Goal: Information Seeking & Learning: Understand process/instructions

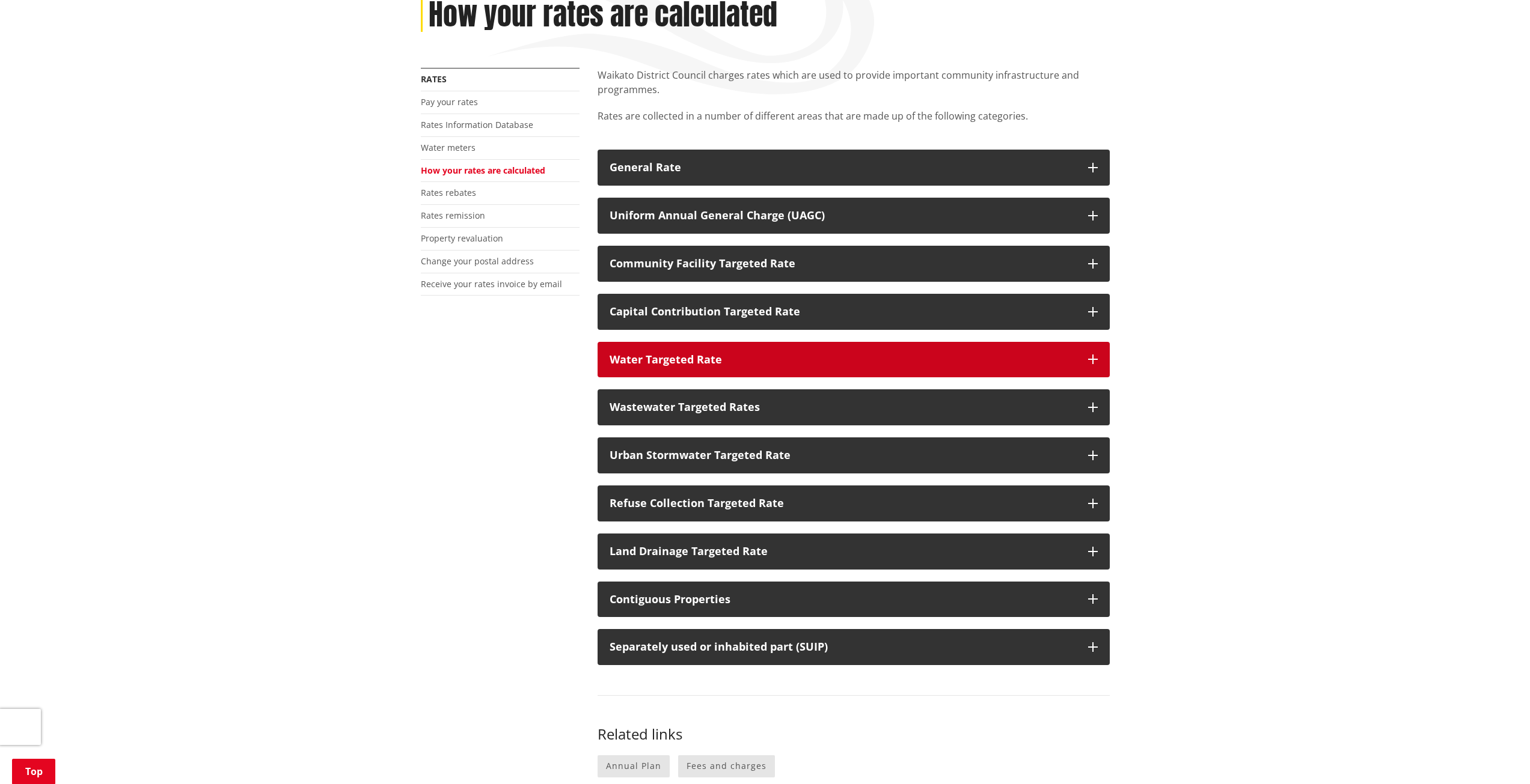
scroll to position [240, 0]
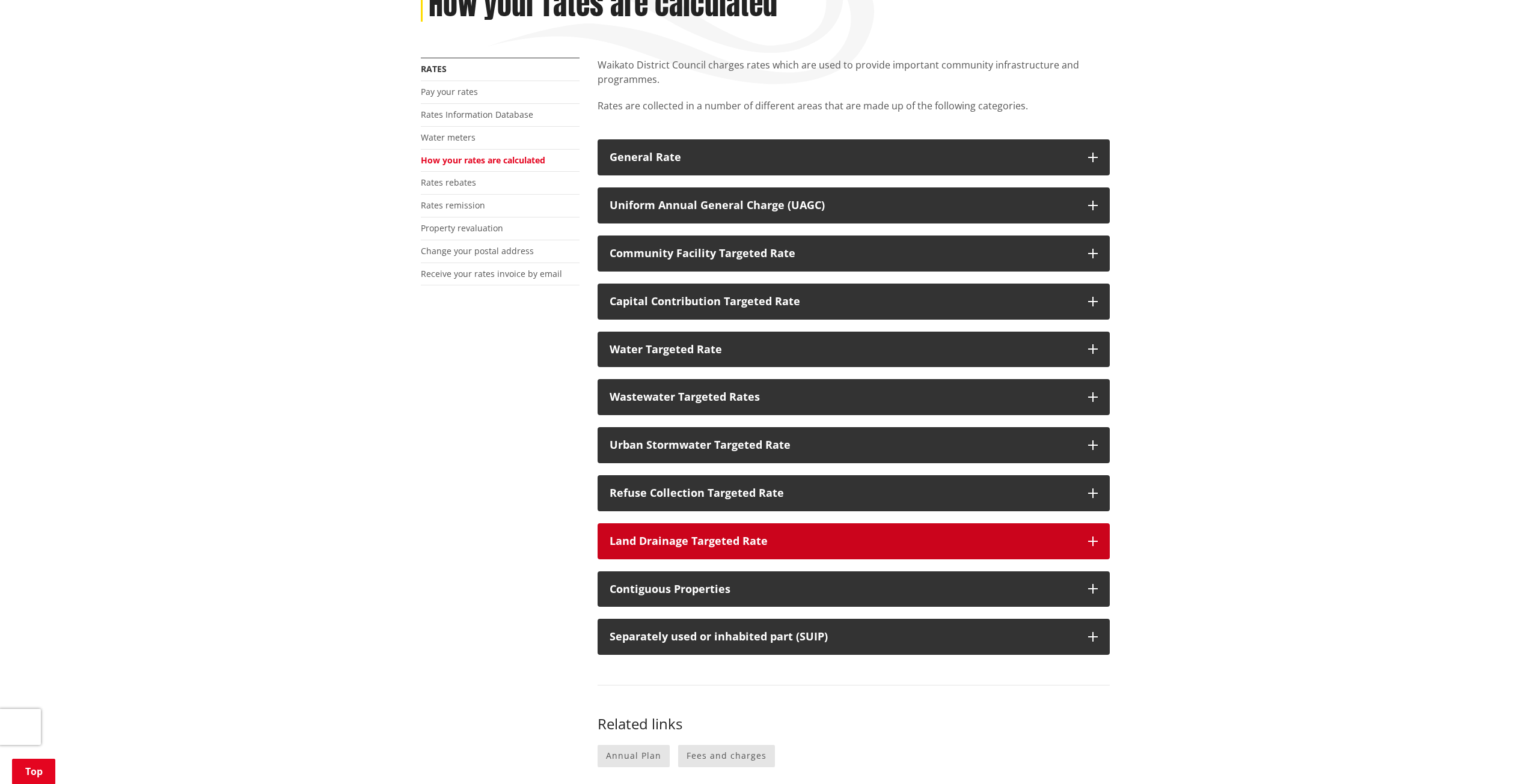
click at [1091, 537] on icon "button" at bounding box center [1093, 541] width 10 height 10
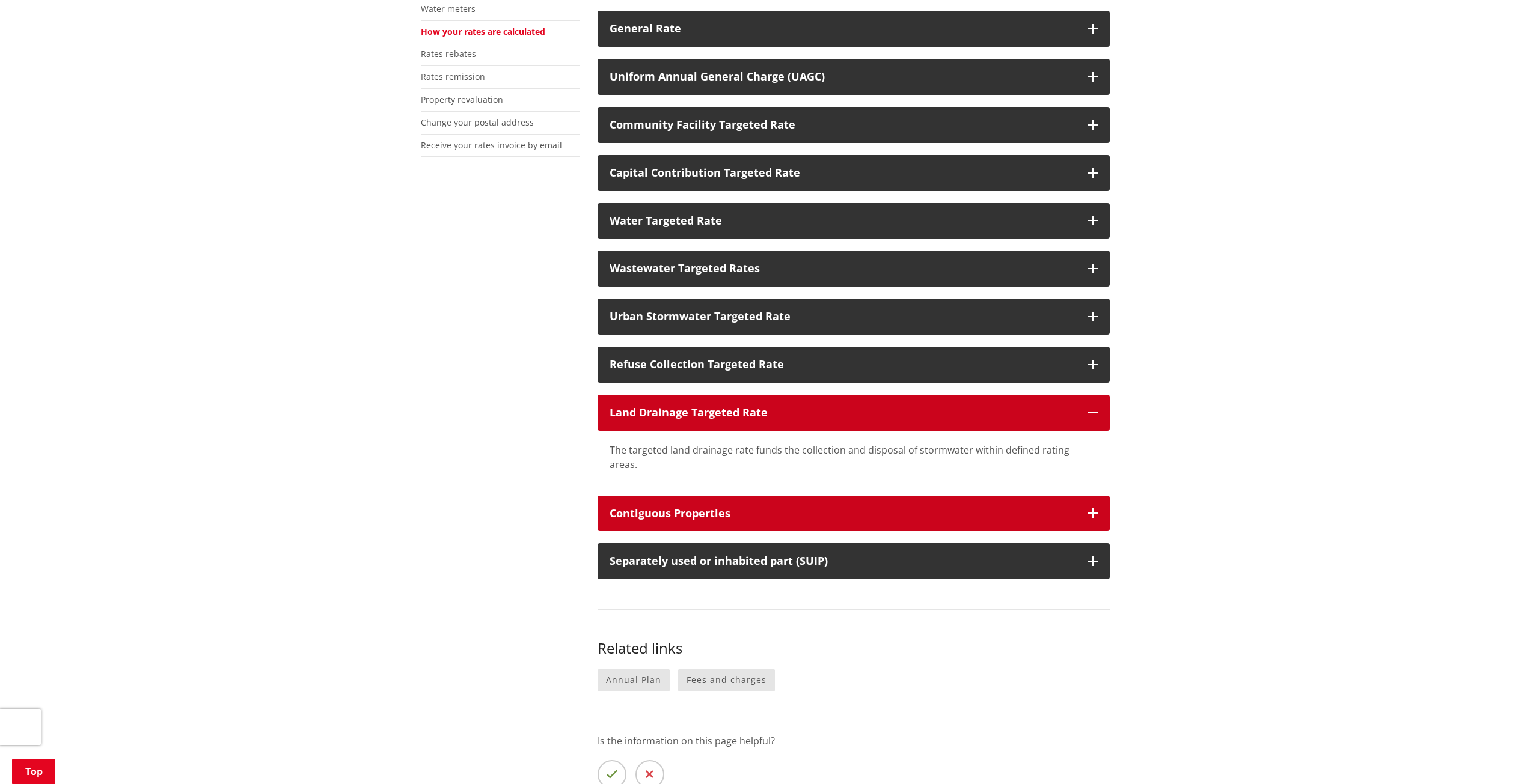
scroll to position [361, 0]
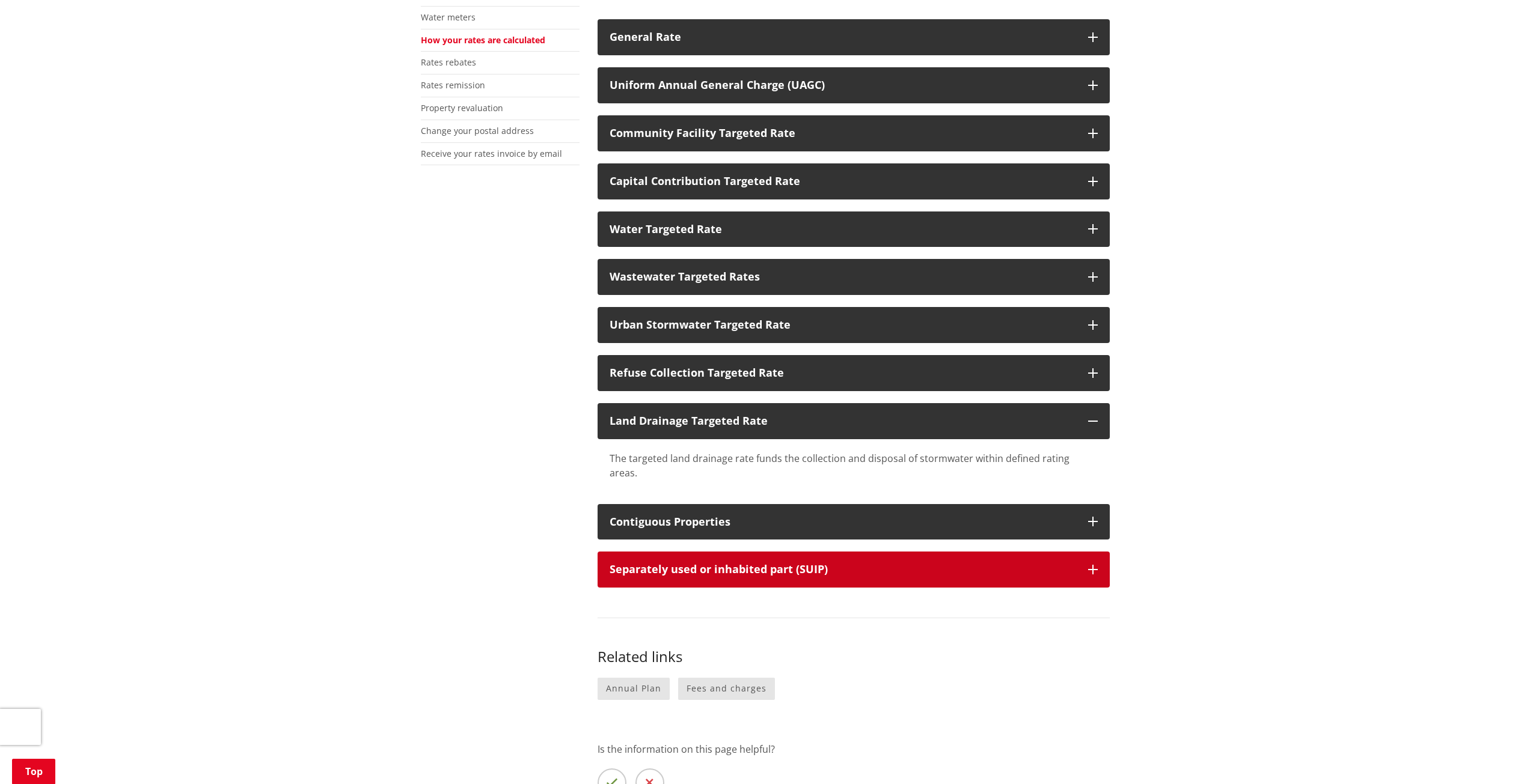
click at [1091, 565] on icon "button" at bounding box center [1093, 570] width 10 height 10
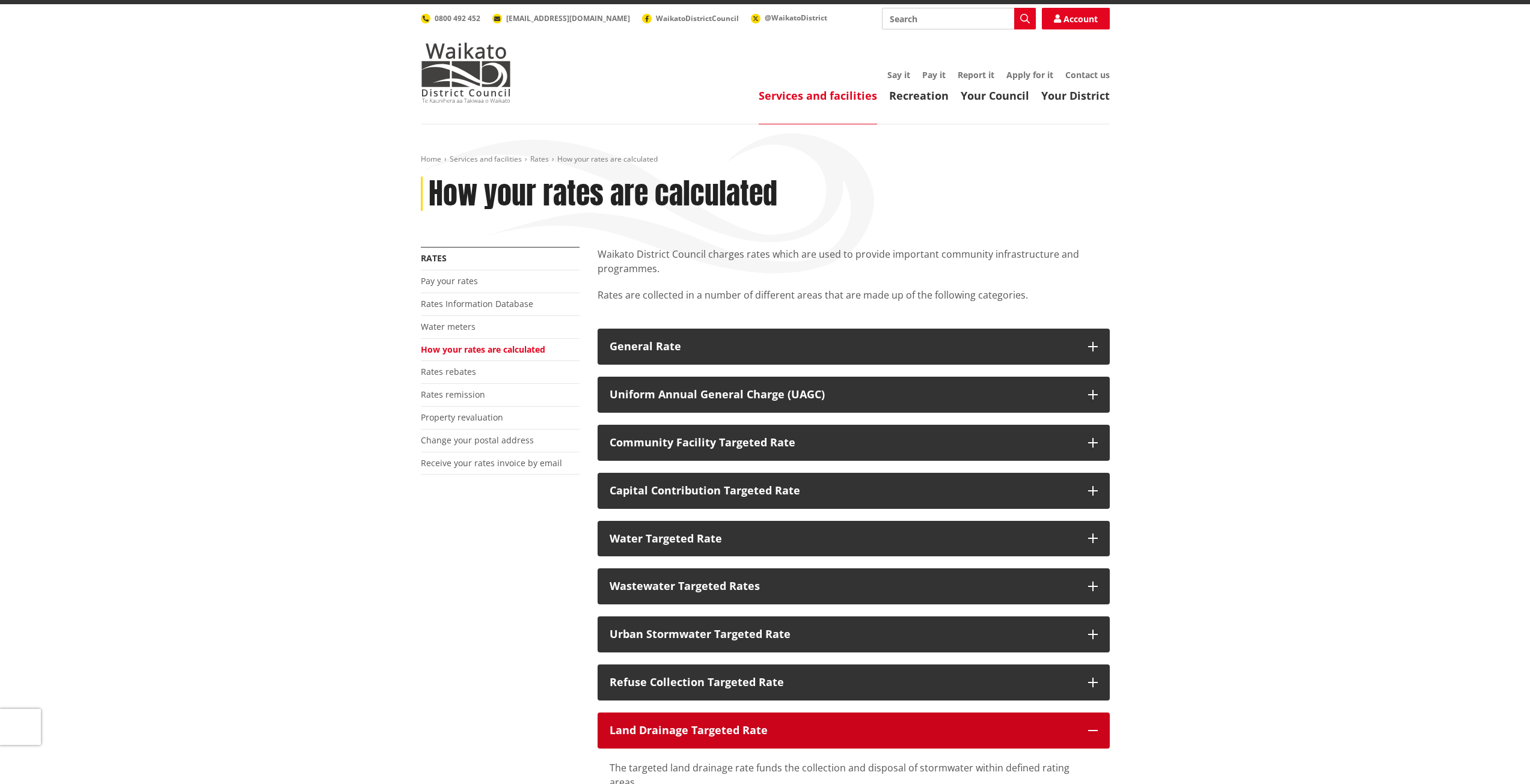
scroll to position [0, 0]
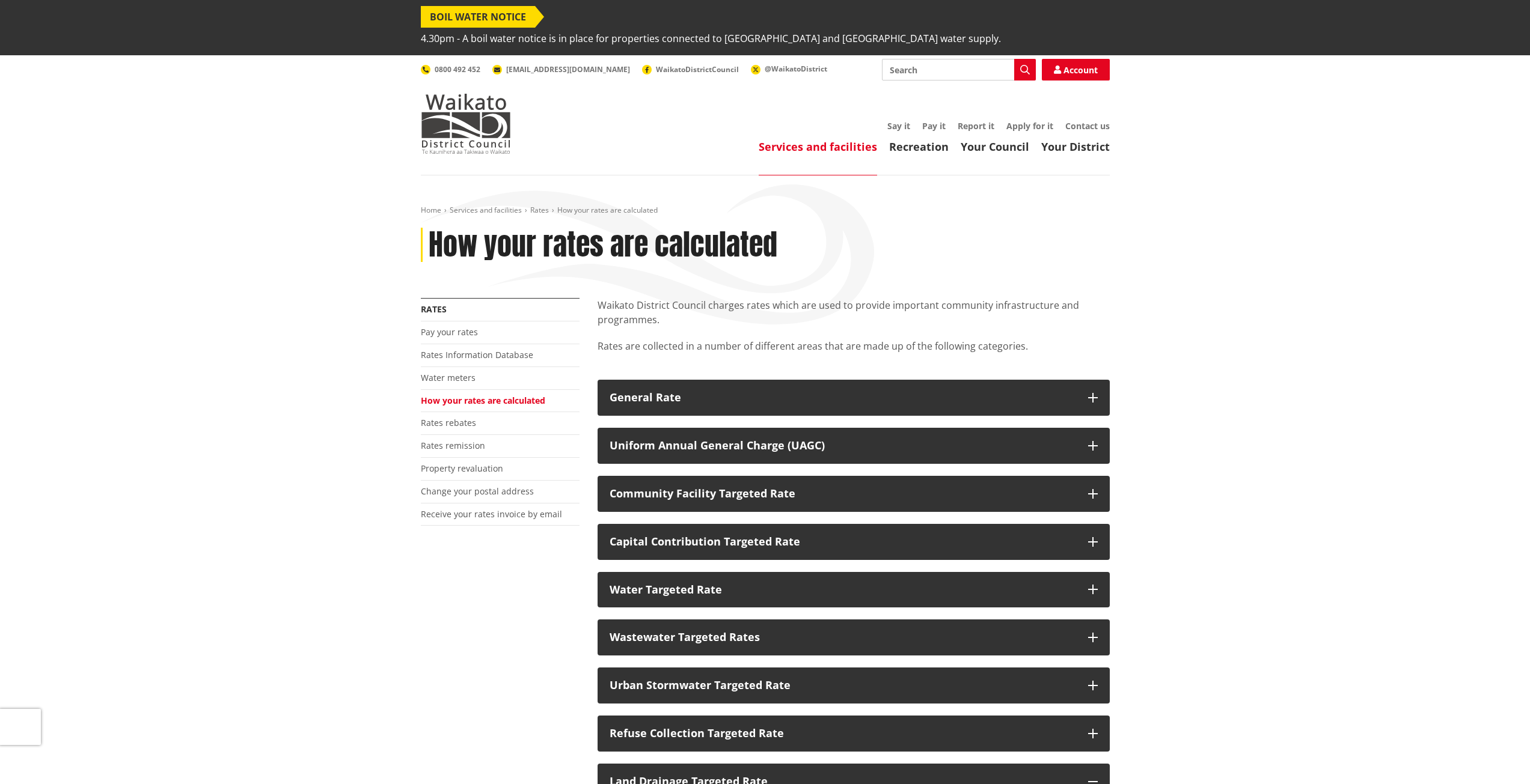
click at [459, 321] on li "Pay your rates" at bounding box center [500, 332] width 159 height 23
click at [458, 327] on link "Pay your rates" at bounding box center [449, 332] width 58 height 12
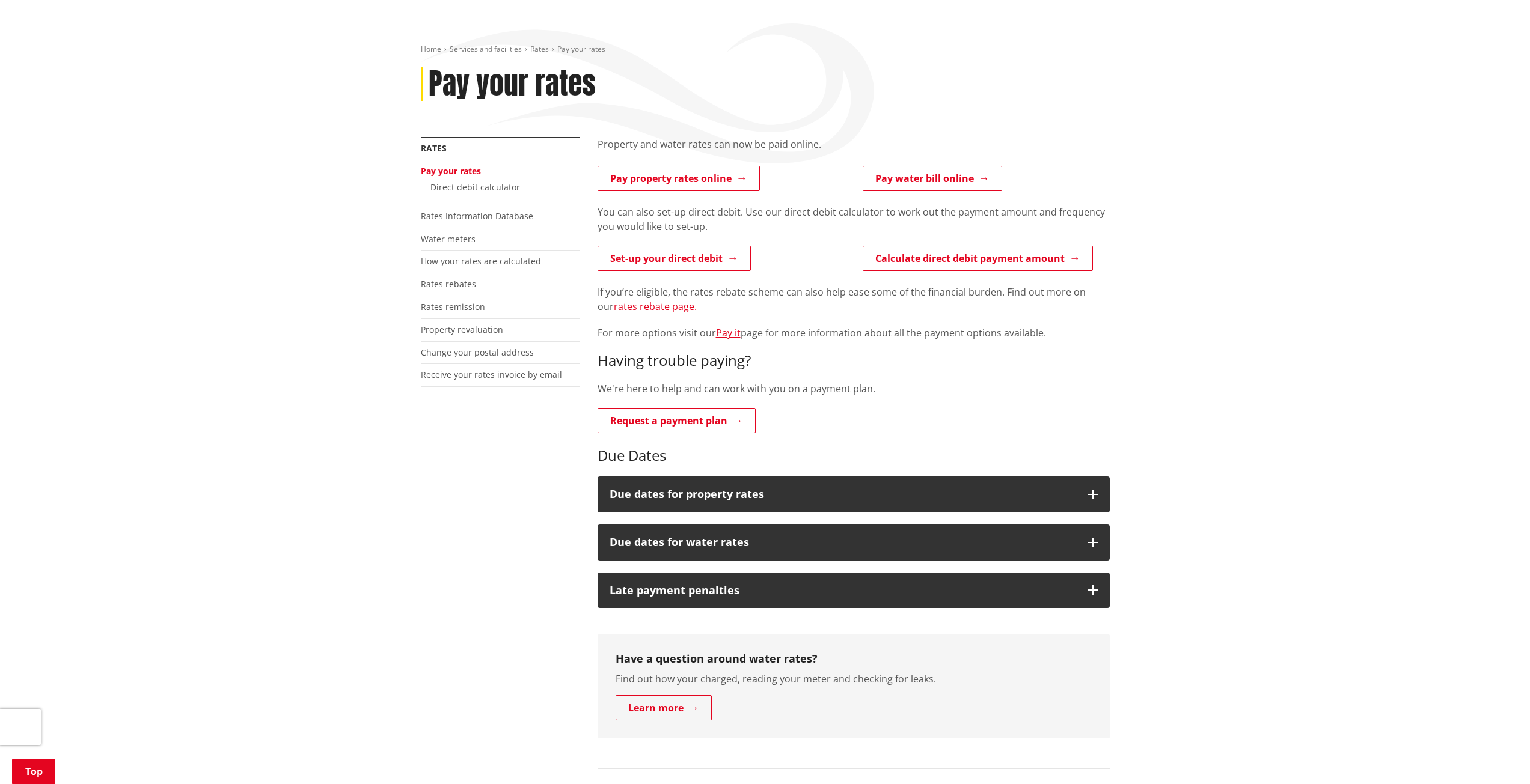
scroll to position [181, 0]
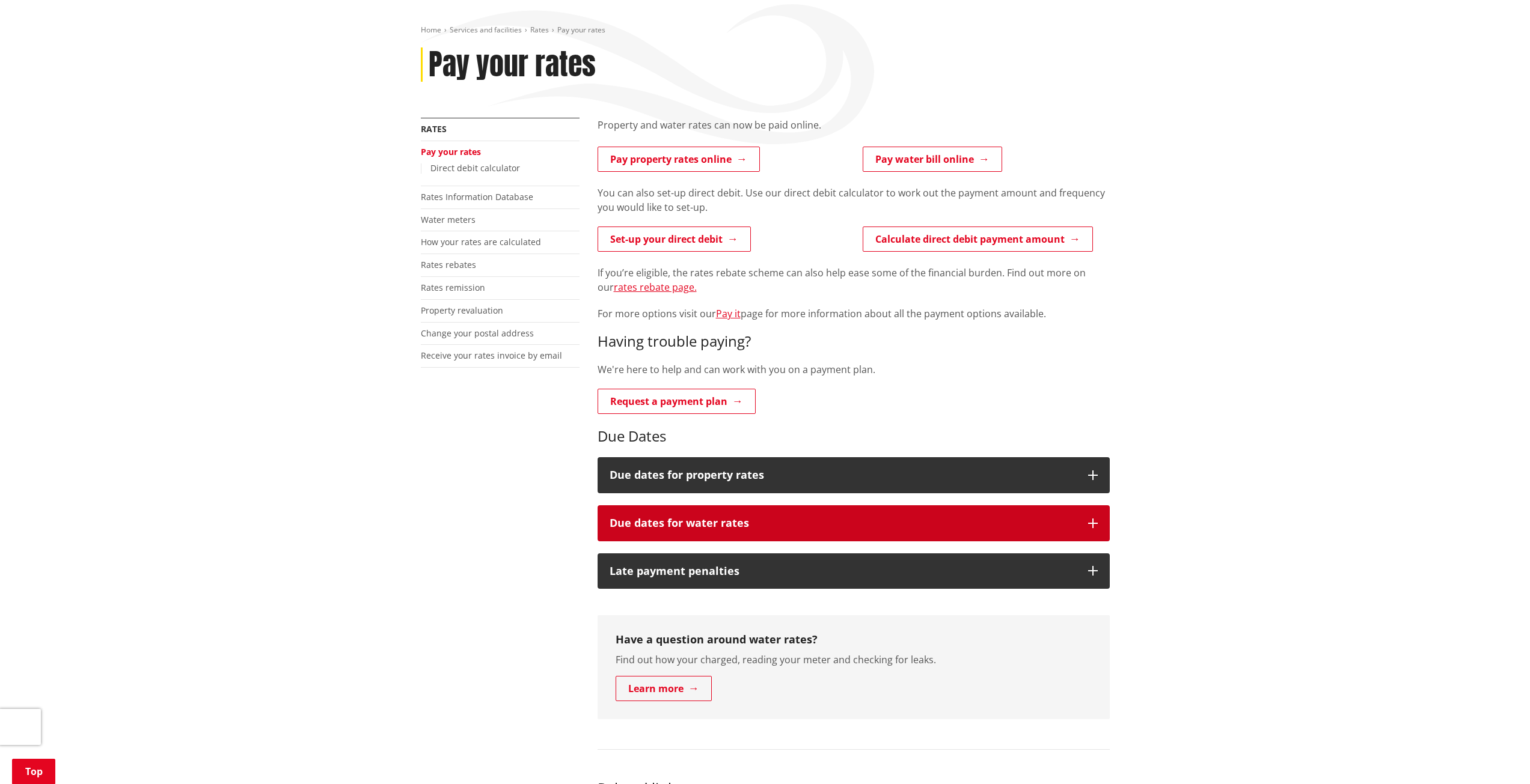
click at [1097, 506] on button "Due dates for water rates" at bounding box center [854, 524] width 512 height 37
